Goal: Complete application form

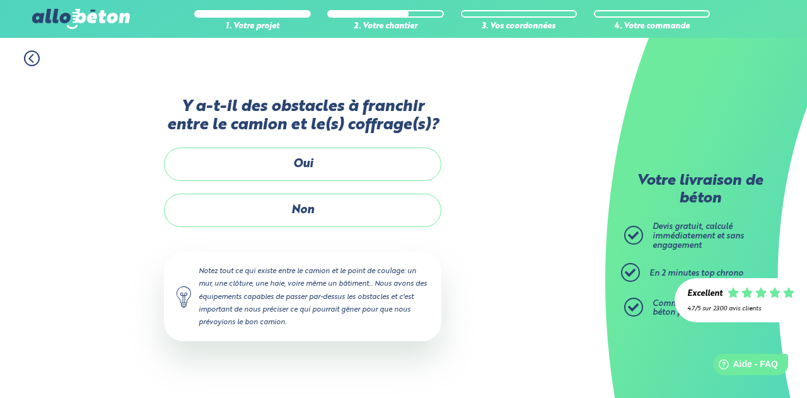
drag, startPoint x: 317, startPoint y: 205, endPoint x: 340, endPoint y: 215, distance: 26.0
click at [316, 205] on label "Non" at bounding box center [302, 210] width 277 height 33
click at [0, 0] on input "Non" at bounding box center [0, 0] width 0 height 0
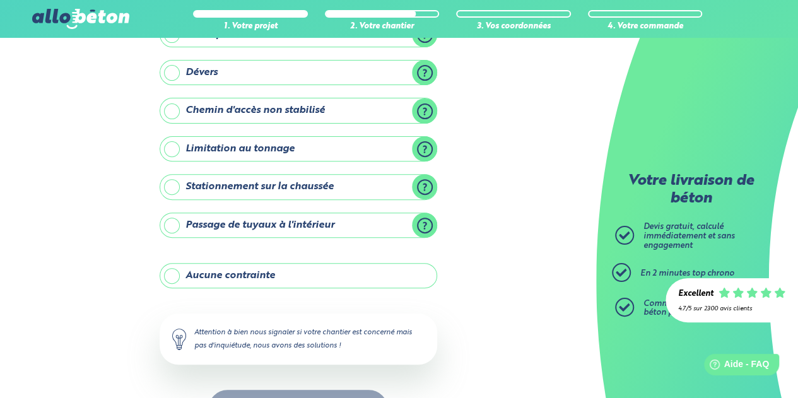
scroll to position [183, 0]
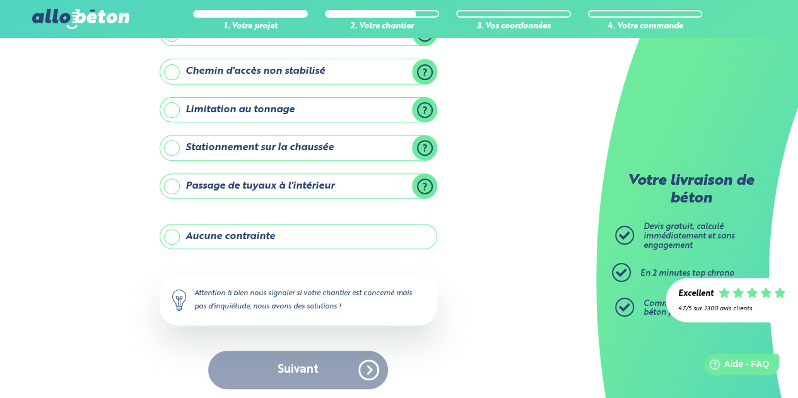
click at [178, 230] on label "Aucune contrainte" at bounding box center [298, 236] width 277 height 25
click at [0, 0] on input "Aucune contrainte" at bounding box center [0, 0] width 0 height 0
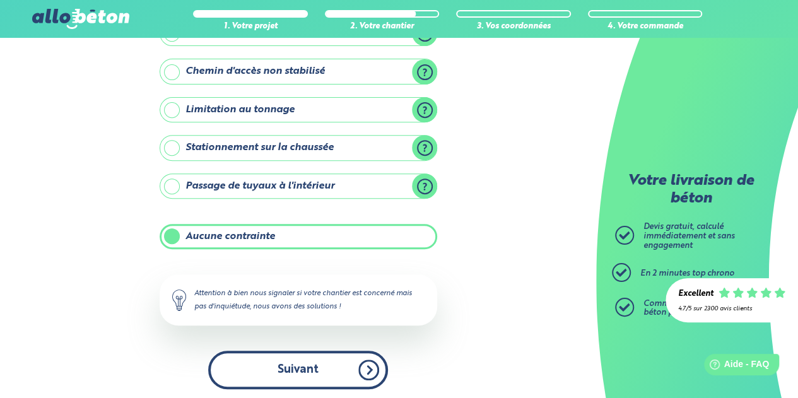
click at [303, 365] on button "Suivant" at bounding box center [298, 370] width 180 height 38
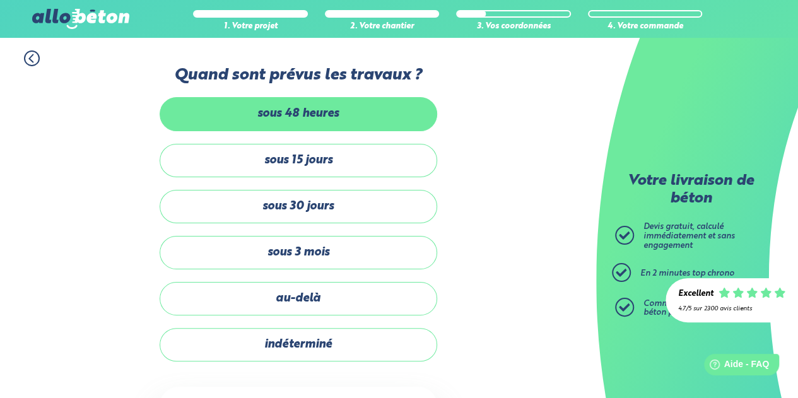
click at [340, 112] on label "sous 48 heures" at bounding box center [298, 113] width 277 height 33
click at [0, 0] on input "sous 48 heures" at bounding box center [0, 0] width 0 height 0
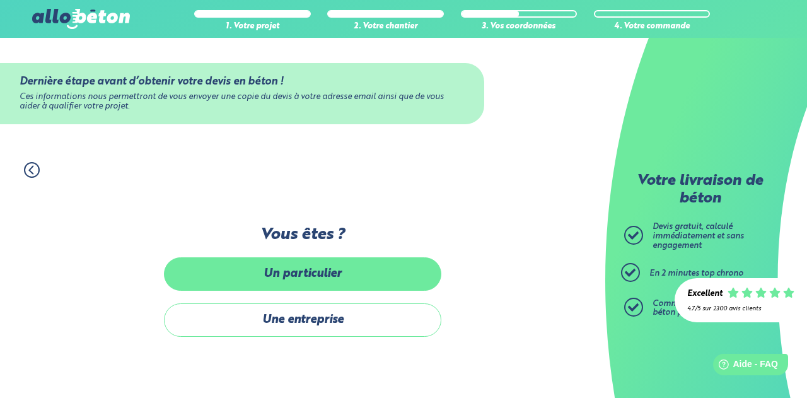
click at [308, 270] on label "Un particulier" at bounding box center [302, 273] width 277 height 33
click at [0, 0] on input "Un particulier" at bounding box center [0, 0] width 0 height 0
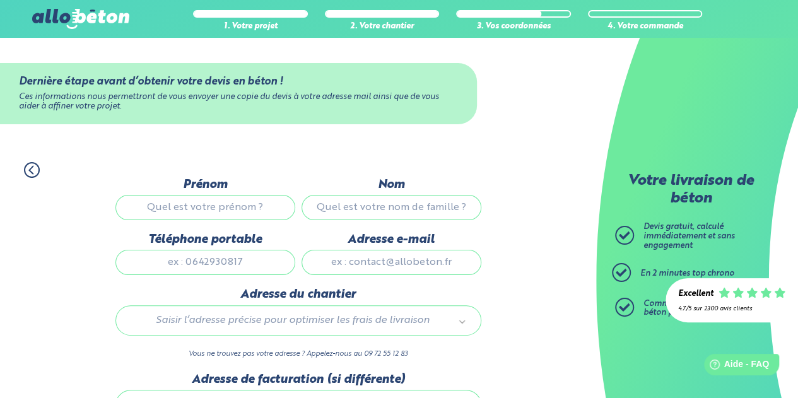
click at [242, 195] on input "Prénom" at bounding box center [205, 207] width 180 height 25
type input "rabia"
click at [359, 207] on input "Nom" at bounding box center [391, 207] width 180 height 25
type input "messaoudi"
click at [248, 273] on input "Téléphone portable" at bounding box center [205, 262] width 180 height 25
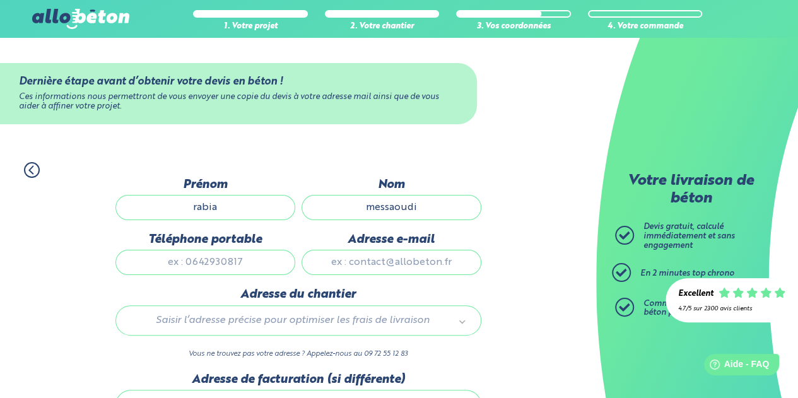
type input "0689095579"
drag, startPoint x: 348, startPoint y: 264, endPoint x: 354, endPoint y: 268, distance: 7.4
click at [349, 264] on input "Adresse e-mail" at bounding box center [391, 262] width 180 height 25
type input "[EMAIL_ADDRESS][DOMAIN_NAME]"
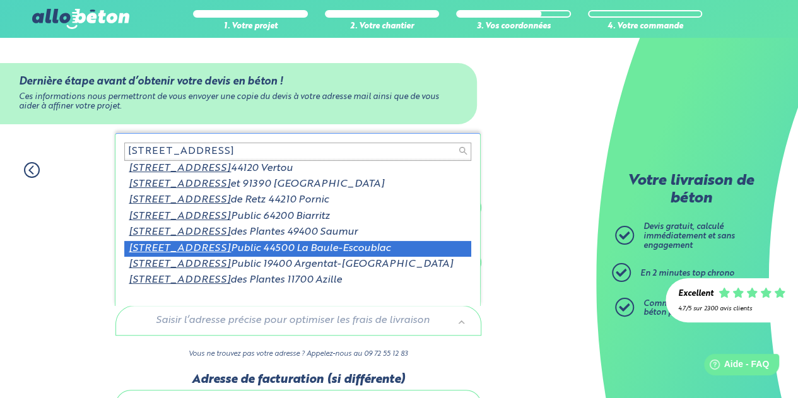
scroll to position [1, 0]
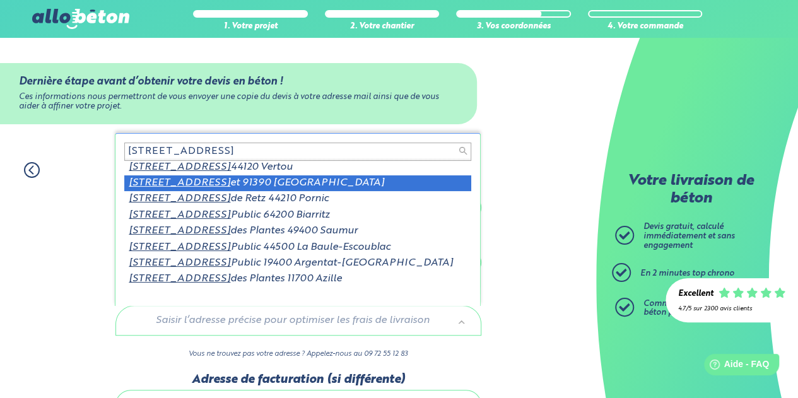
type input "[STREET_ADDRESS]"
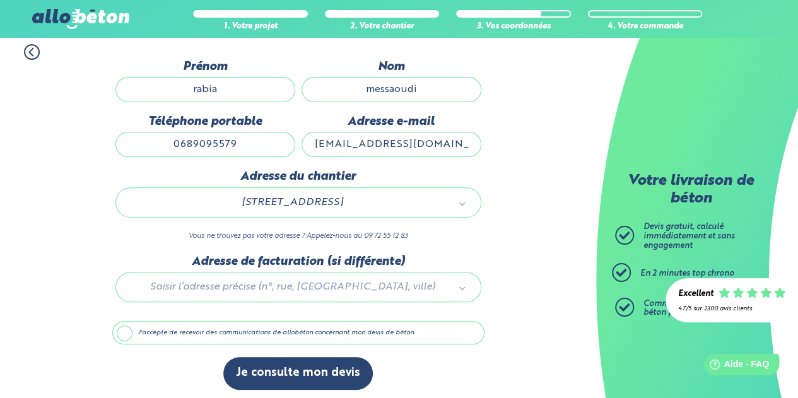
scroll to position [120, 0]
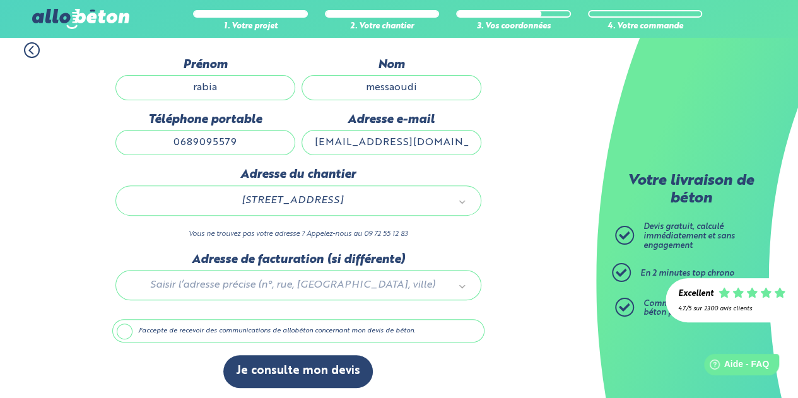
click at [124, 322] on label "J'accepte de recevoir des communications de allobéton concernant mon devis de b…" at bounding box center [298, 331] width 372 height 24
click at [0, 0] on input "J'accepte de recevoir des communications de allobéton concernant mon devis de b…" at bounding box center [0, 0] width 0 height 0
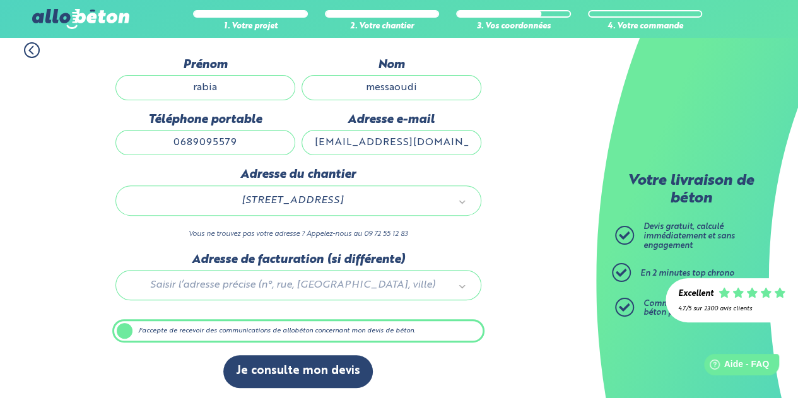
drag, startPoint x: 119, startPoint y: 327, endPoint x: 153, endPoint y: 335, distance: 35.0
click at [119, 328] on label "J'accepte de recevoir des communications de allobéton concernant mon devis de b…" at bounding box center [298, 331] width 372 height 24
click at [0, 0] on input "J'accepte de recevoir des communications de allobéton concernant mon devis de b…" at bounding box center [0, 0] width 0 height 0
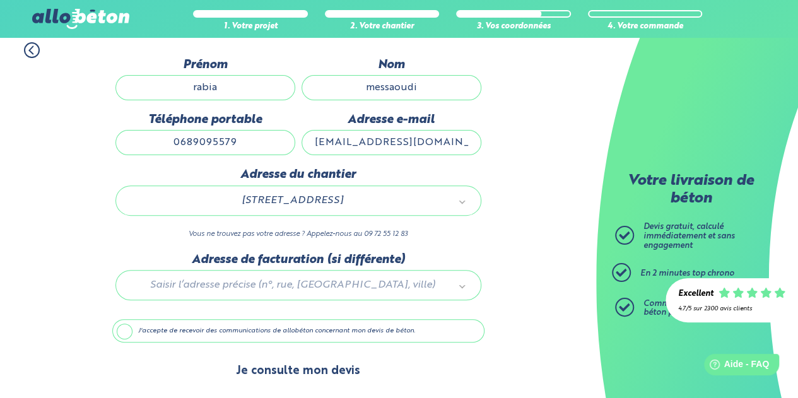
click at [296, 370] on button "Je consulte mon devis" at bounding box center [297, 371] width 149 height 32
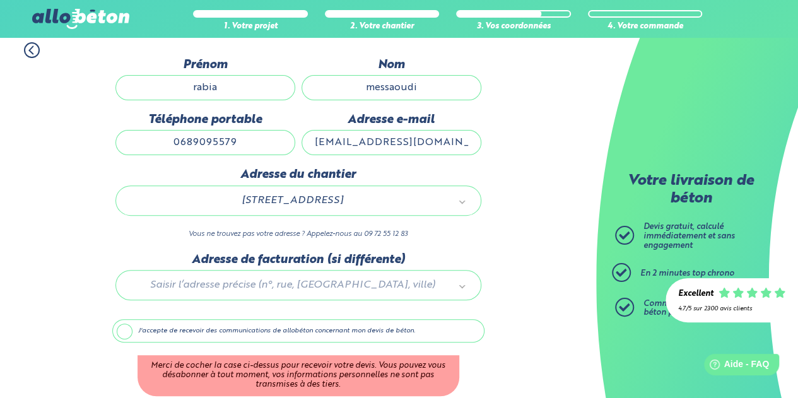
click at [133, 323] on label "J'accepte de recevoir des communications de allobéton concernant mon devis de b…" at bounding box center [298, 331] width 372 height 24
click at [0, 0] on input "J'accepte de recevoir des communications de allobéton concernant mon devis de b…" at bounding box center [0, 0] width 0 height 0
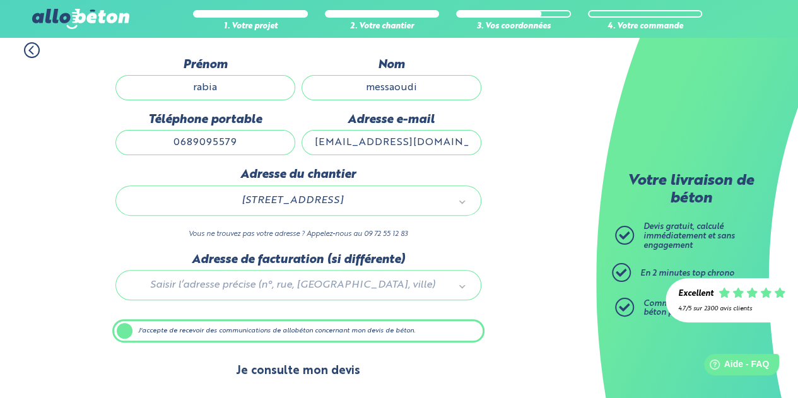
click at [334, 368] on button "Je consulte mon devis" at bounding box center [297, 371] width 149 height 32
